Goal: Task Accomplishment & Management: Manage account settings

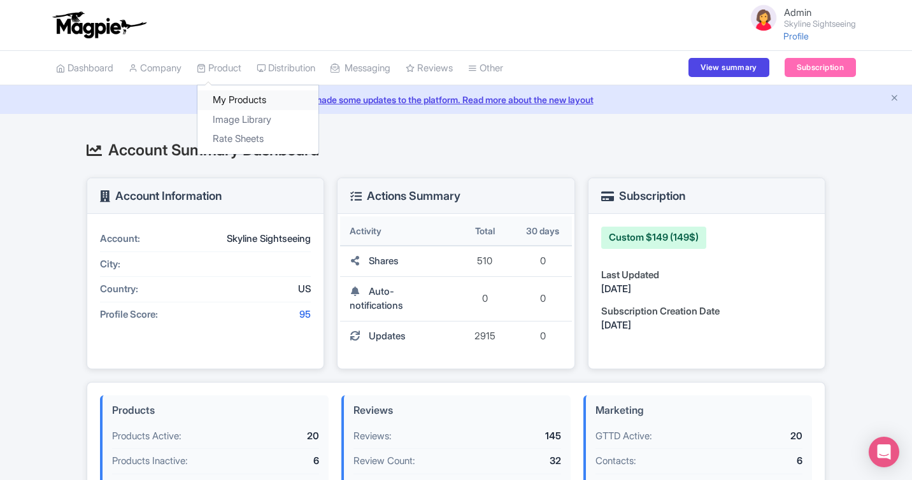
click at [234, 90] on link "My Products" at bounding box center [257, 100] width 121 height 20
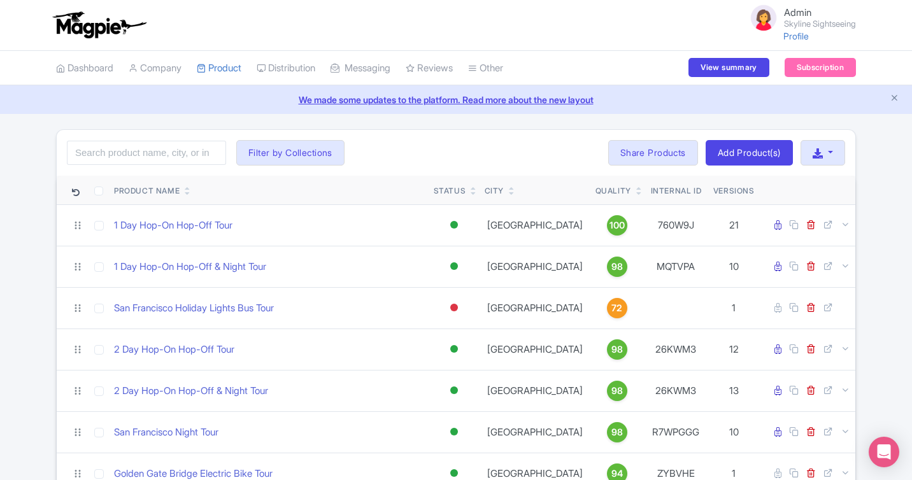
click at [512, 141] on div "Search Filter by Collections Attractions Day Trips Hop-On Hop-Off Tours Muir Wo…" at bounding box center [456, 153] width 799 height 46
click at [88, 61] on link "Dashboard" at bounding box center [84, 68] width 57 height 35
